Goal: Obtain resource: Download file/media

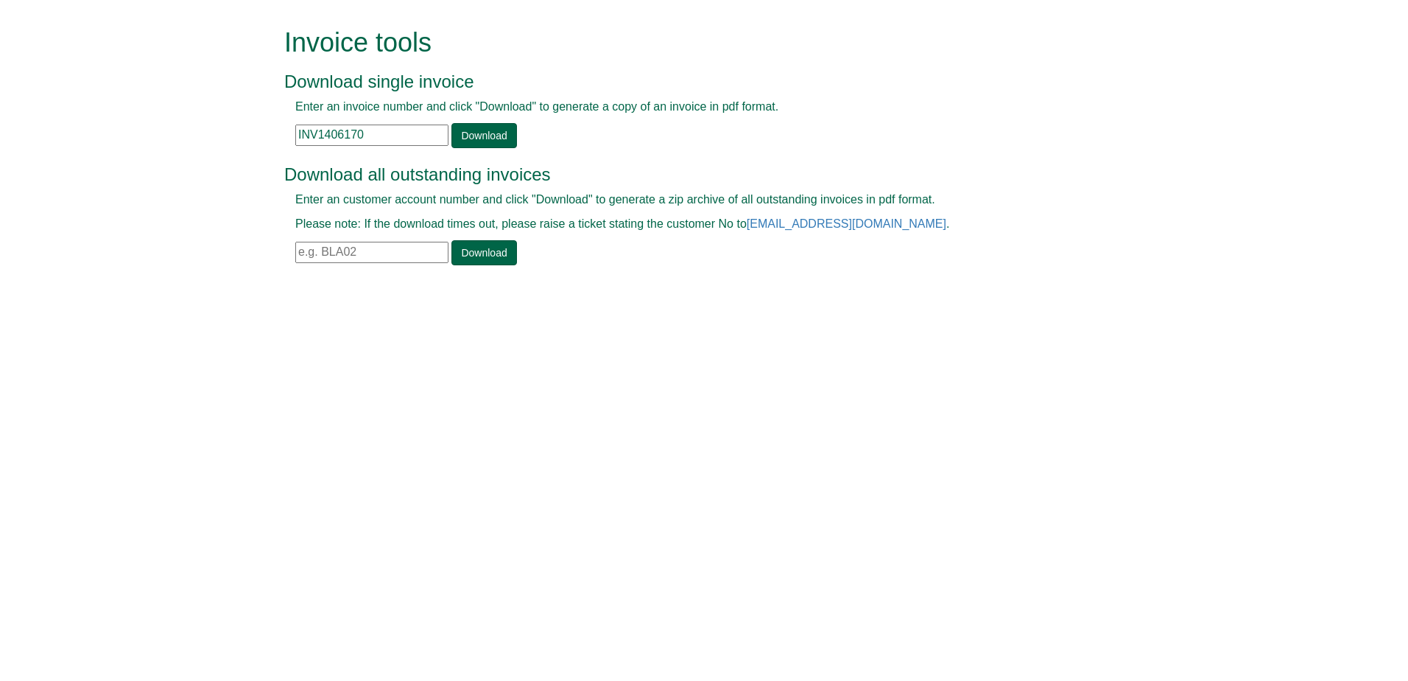
drag, startPoint x: 376, startPoint y: 134, endPoint x: 150, endPoint y: 134, distance: 226.9
click at [150, 134] on form "Invoice tools Download single invoice Enter an invoice number and click "Downlo…" at bounding box center [704, 148] width 1408 height 296
paste input "362939"
click at [461, 144] on link "Download" at bounding box center [484, 135] width 65 height 25
drag, startPoint x: 392, startPoint y: 144, endPoint x: 242, endPoint y: 144, distance: 149.5
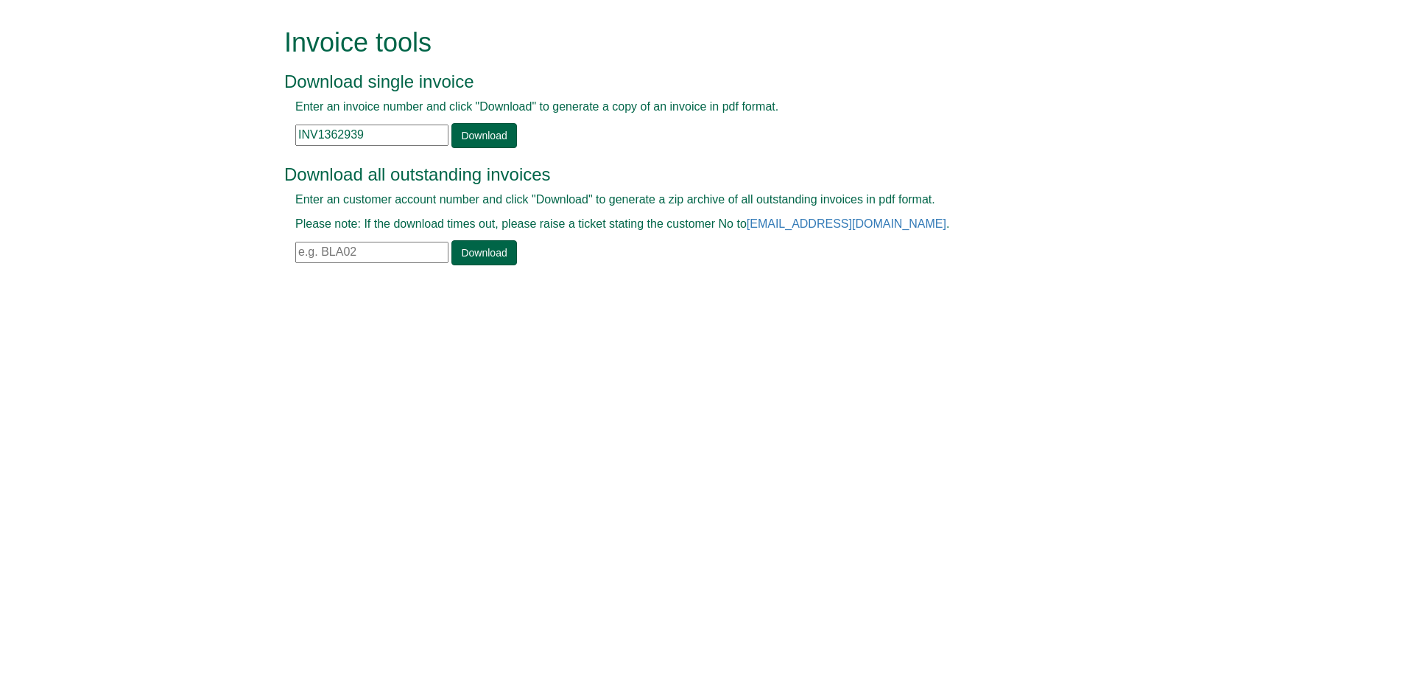
click at [242, 144] on form "Invoice tools Download single invoice Enter an invoice number and click "Downlo…" at bounding box center [704, 148] width 1408 height 296
paste input "70416"
click at [479, 138] on link "Download" at bounding box center [484, 135] width 65 height 25
drag, startPoint x: 384, startPoint y: 133, endPoint x: 183, endPoint y: 125, distance: 200.5
click at [183, 129] on form "Invoice tools Download single invoice Enter an invoice number and click "Downlo…" at bounding box center [704, 148] width 1408 height 296
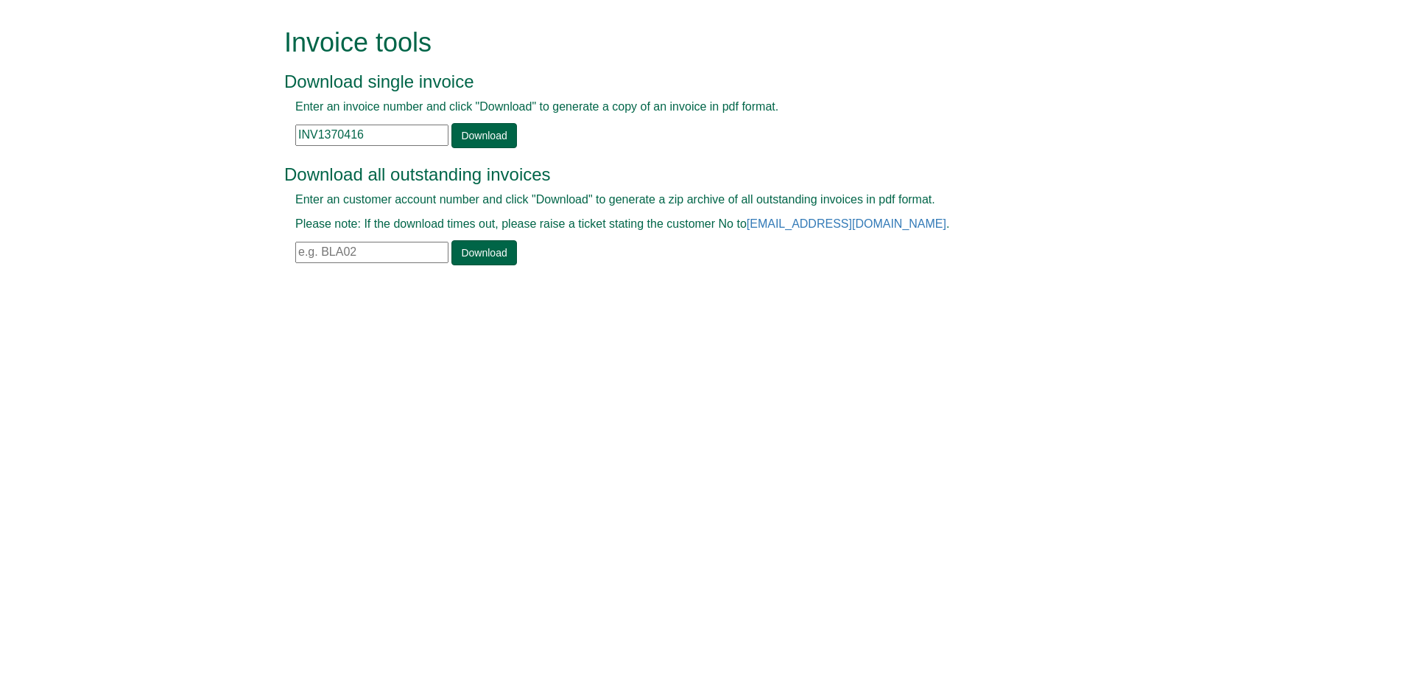
paste input "6393"
type input "INV1376393"
click at [454, 138] on link "Download" at bounding box center [484, 135] width 65 height 25
